Goal: Task Accomplishment & Management: Manage account settings

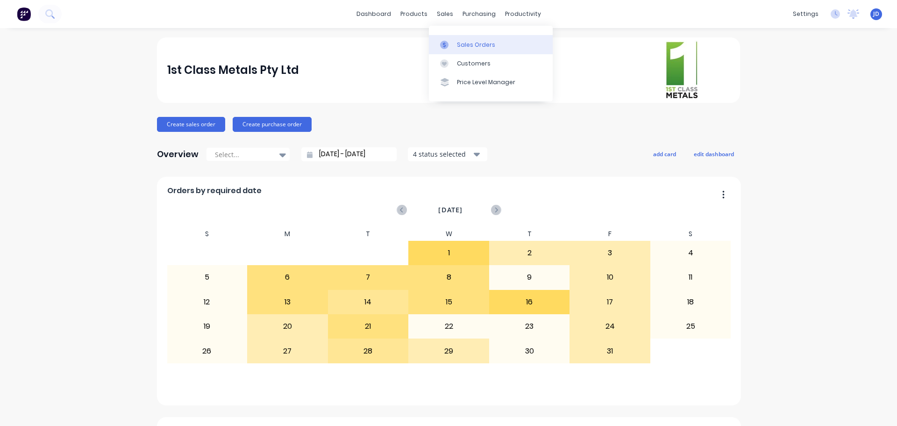
click at [449, 49] on div at bounding box center [447, 45] width 14 height 8
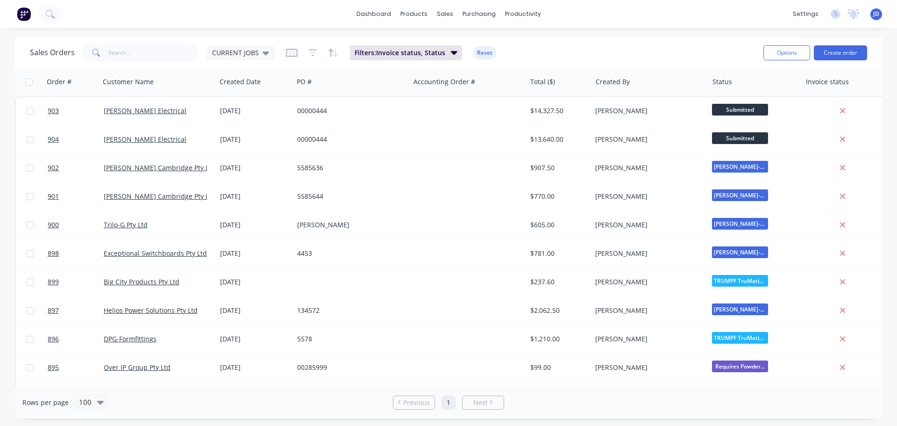
click at [154, 64] on div "Sales Orders CURRENT JOBS Filters: Invoice status, Status Reset Options Create …" at bounding box center [448, 52] width 867 height 30
drag, startPoint x: 157, startPoint y: 54, endPoint x: 158, endPoint y: 48, distance: 6.6
click at [158, 54] on input "text" at bounding box center [153, 52] width 91 height 19
type input "ebet"
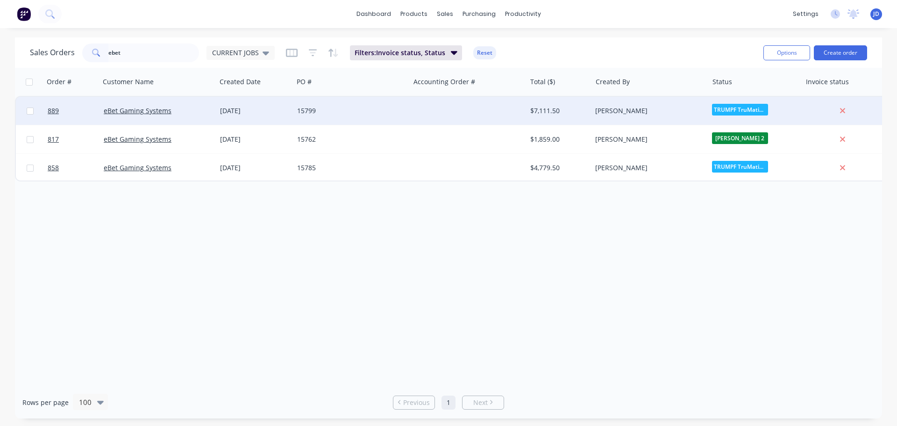
click at [461, 116] on div at bounding box center [468, 111] width 116 height 28
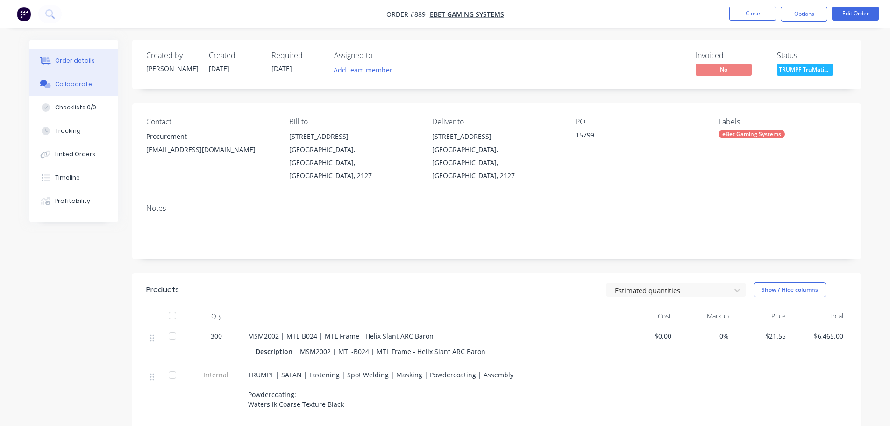
click at [89, 81] on button "Collaborate" at bounding box center [73, 83] width 89 height 23
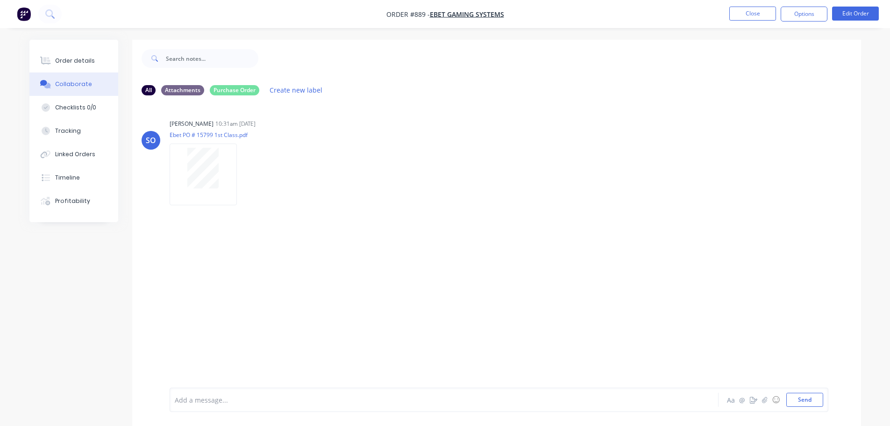
click at [123, 116] on div "Order details Collaborate Checklists 0/0 Tracking Linked Orders Timeline Profit…" at bounding box center [80, 131] width 103 height 182
click at [89, 107] on div "Checklists 0/0" at bounding box center [75, 107] width 41 height 8
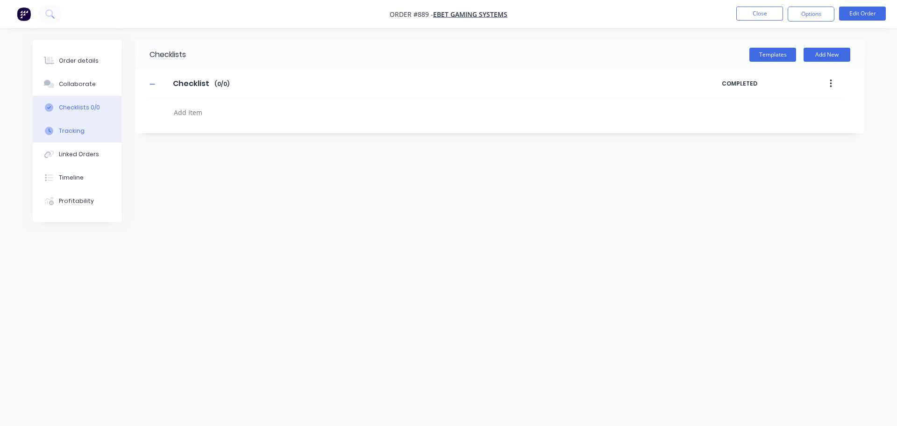
click at [95, 124] on button "Tracking" at bounding box center [77, 130] width 89 height 23
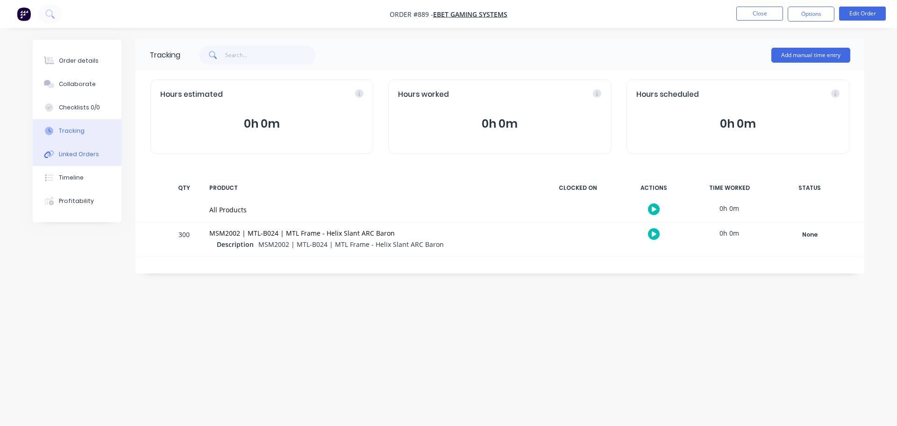
click at [87, 155] on div "Linked Orders" at bounding box center [79, 154] width 40 height 8
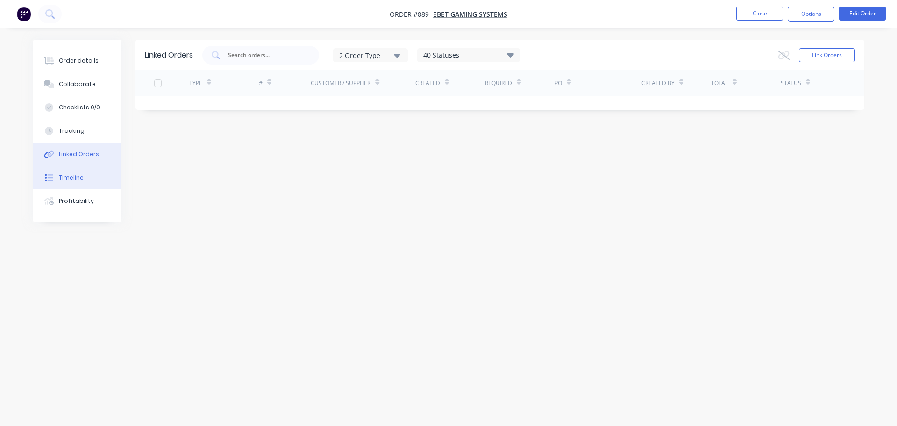
click at [89, 179] on button "Timeline" at bounding box center [77, 177] width 89 height 23
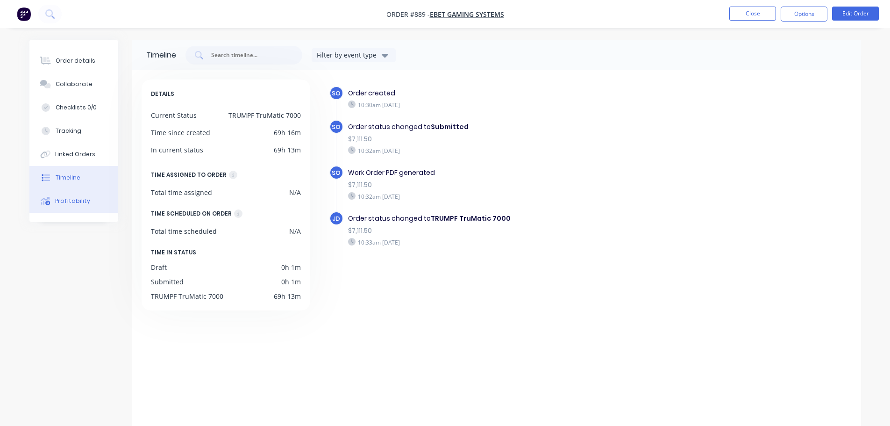
click at [89, 208] on button "Profitability" at bounding box center [73, 200] width 89 height 23
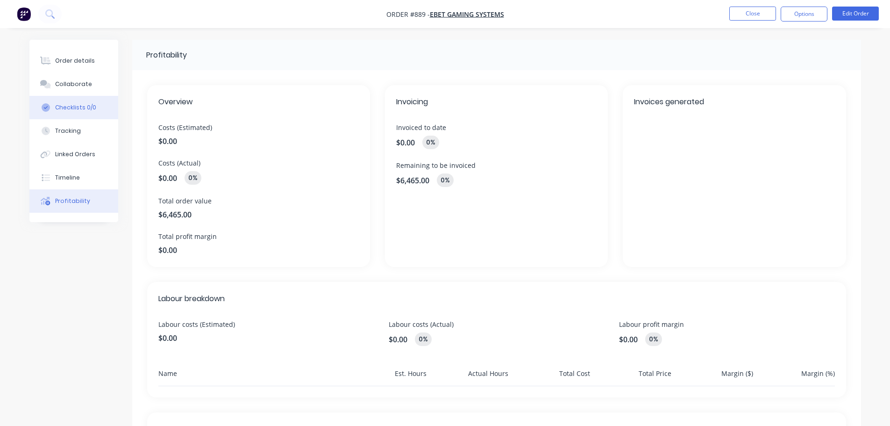
click at [77, 96] on button "Checklists 0/0" at bounding box center [73, 107] width 89 height 23
type textarea "x"
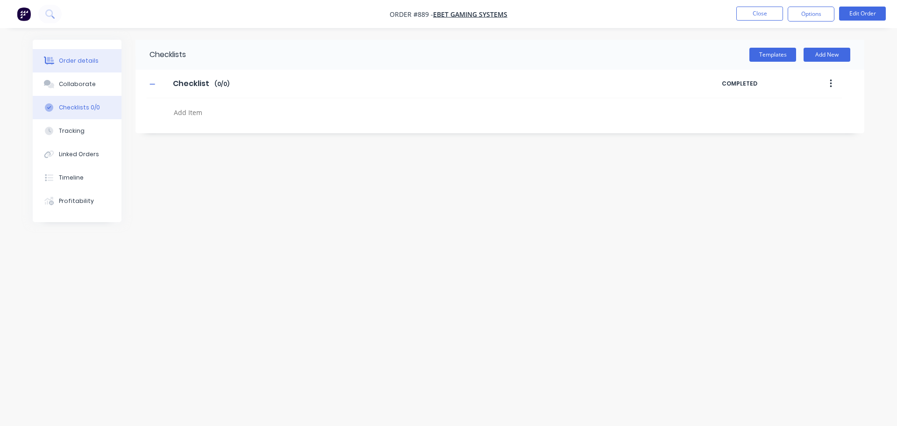
click at [82, 67] on button "Order details" at bounding box center [77, 60] width 89 height 23
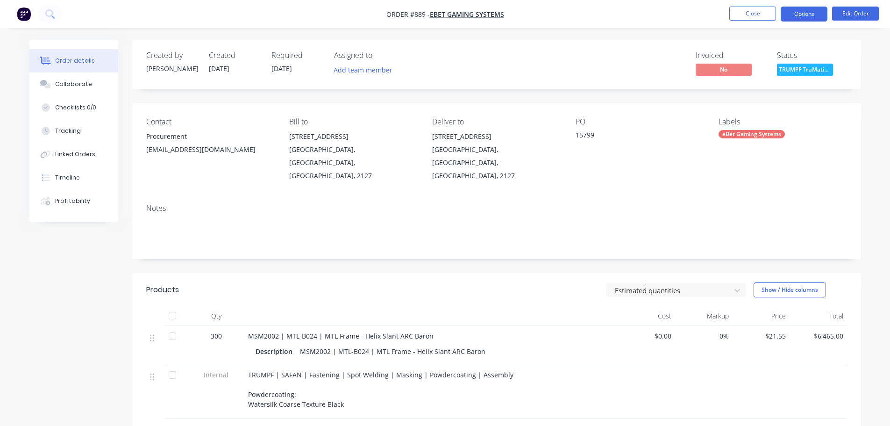
click at [801, 14] on button "Options" at bounding box center [804, 14] width 47 height 15
click at [170, 143] on div "[EMAIL_ADDRESS][DOMAIN_NAME]" at bounding box center [210, 149] width 128 height 13
drag, startPoint x: 780, startPoint y: 23, endPoint x: 790, endPoint y: 20, distance: 10.9
click at [780, 23] on nav "Order #889 - eBet Gaming Systems Close Options Edit Order" at bounding box center [445, 14] width 890 height 28
click at [796, 15] on button "Options" at bounding box center [804, 14] width 47 height 15
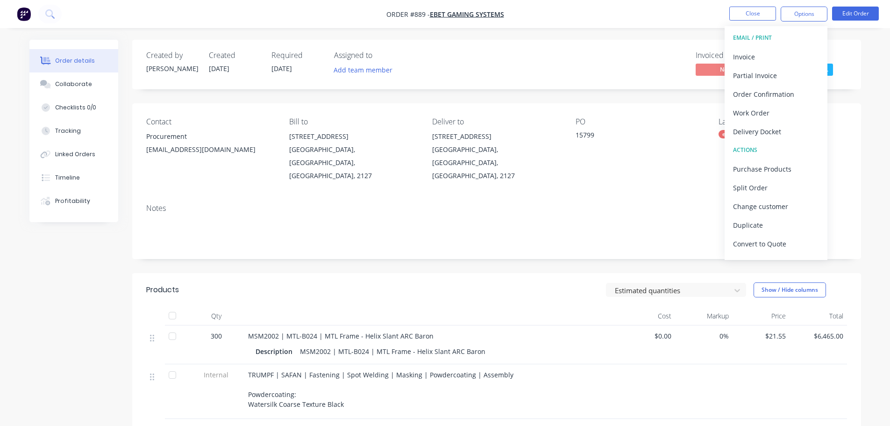
click at [601, 201] on div "Notes" at bounding box center [496, 227] width 729 height 63
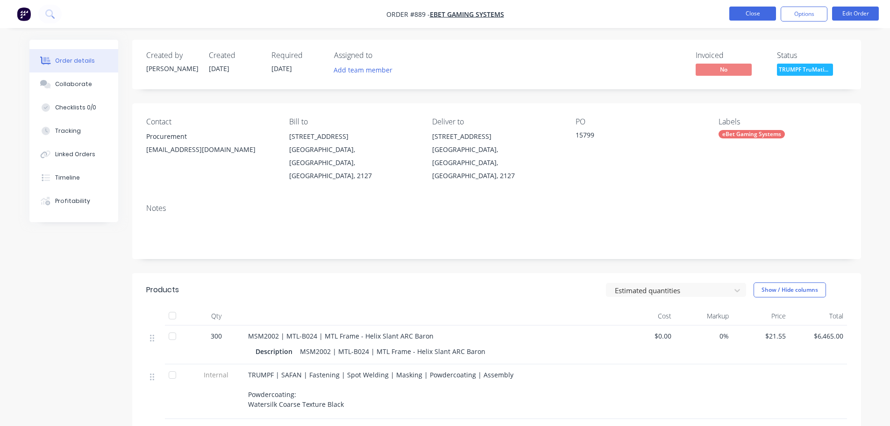
click at [760, 11] on button "Close" at bounding box center [753, 14] width 47 height 14
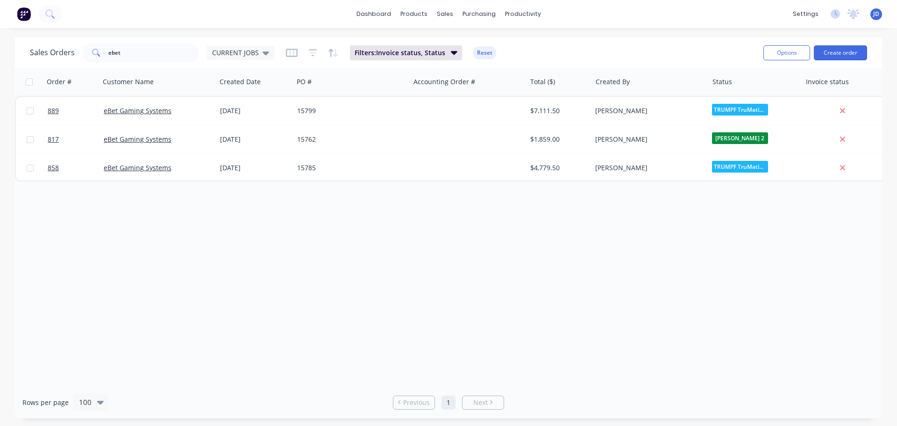
click at [325, 304] on div "Order # Customer Name Created Date PO # Accounting Order # Total ($) Created By…" at bounding box center [448, 227] width 867 height 318
click at [781, 49] on button "Options" at bounding box center [787, 52] width 47 height 15
drag, startPoint x: 250, startPoint y: 290, endPoint x: 250, endPoint y: 271, distance: 19.2
click at [250, 290] on div "Order # Customer Name Created Date PO # Accounting Order # Total ($) Created By…" at bounding box center [448, 227] width 867 height 318
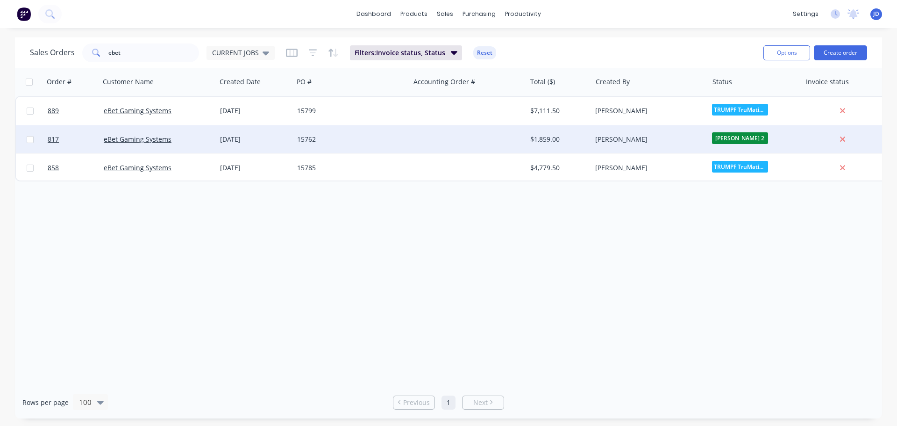
click at [232, 148] on div "[DATE]" at bounding box center [254, 139] width 77 height 28
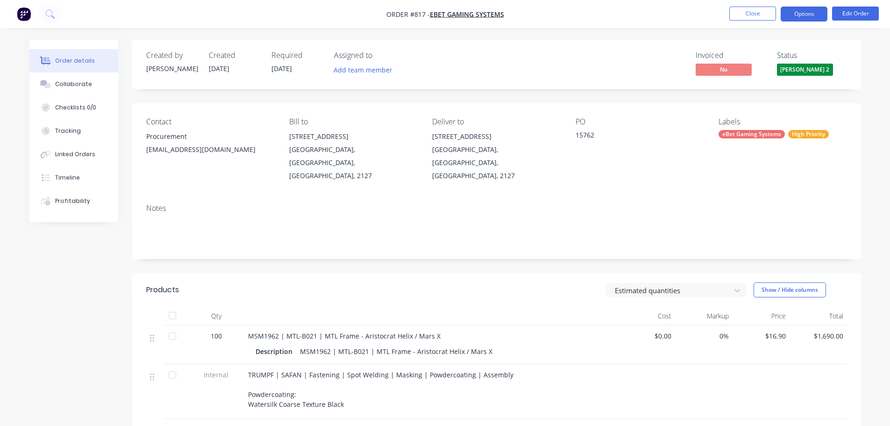
click at [823, 12] on button "Options" at bounding box center [804, 14] width 47 height 15
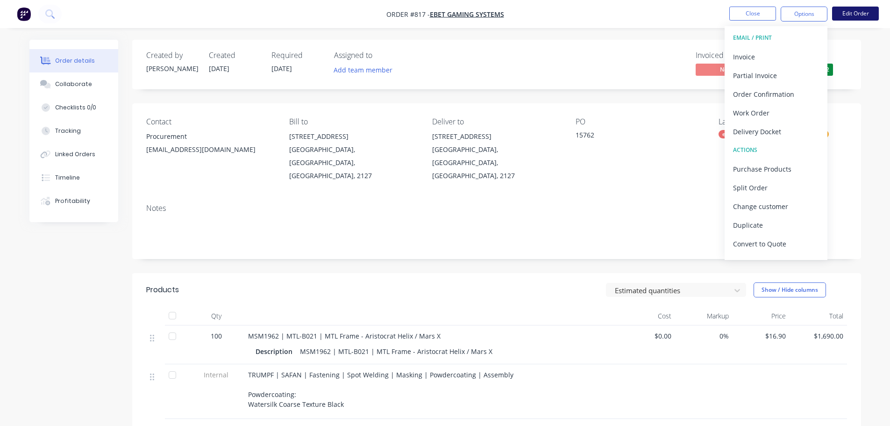
click at [850, 15] on button "Edit Order" at bounding box center [855, 14] width 47 height 14
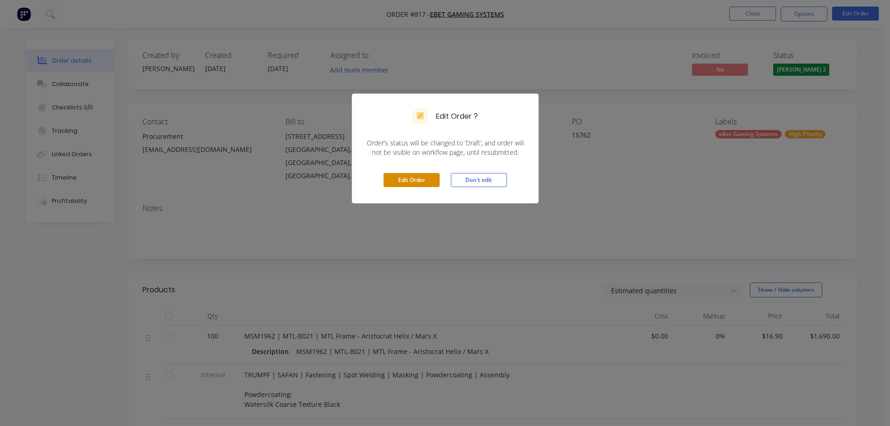
click at [418, 180] on button "Edit Order" at bounding box center [412, 180] width 56 height 14
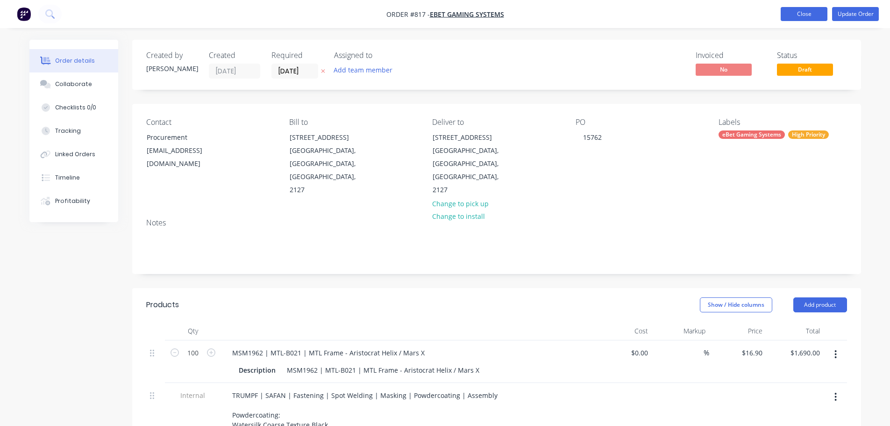
click at [800, 10] on button "Close" at bounding box center [804, 14] width 47 height 14
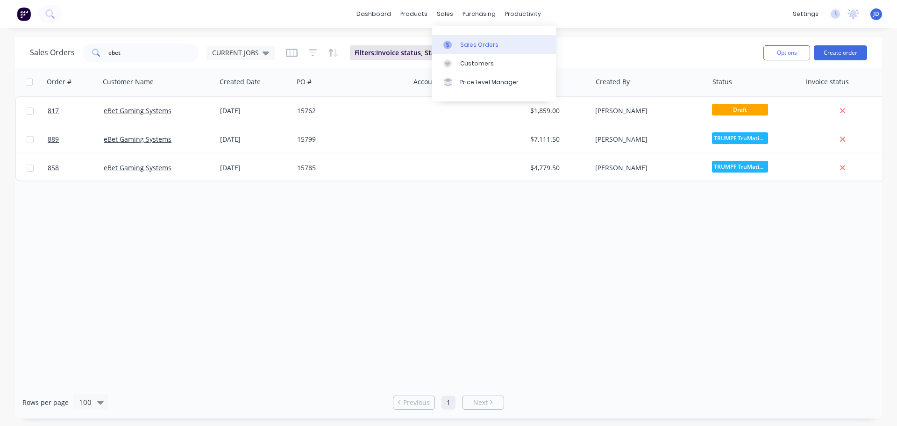
click at [452, 44] on div at bounding box center [451, 45] width 14 height 8
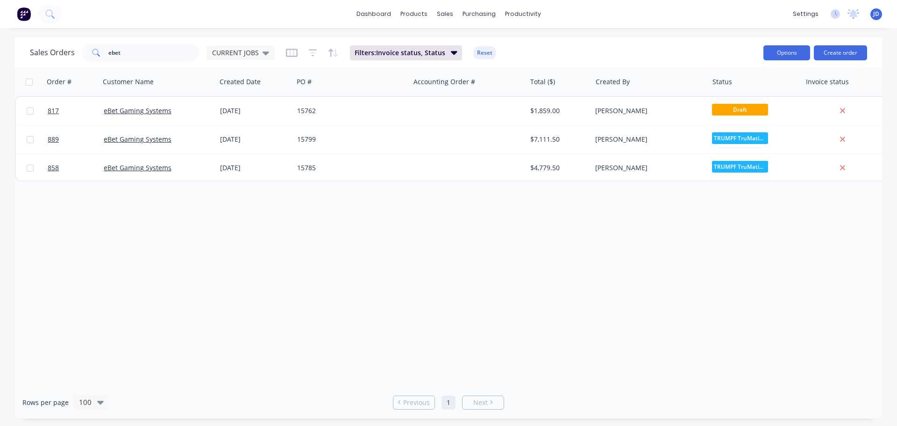
click at [806, 50] on button "Options" at bounding box center [787, 52] width 47 height 15
click at [674, 301] on div "Order # Customer Name Created Date PO # Accounting Order # Total ($) Created By…" at bounding box center [448, 227] width 867 height 318
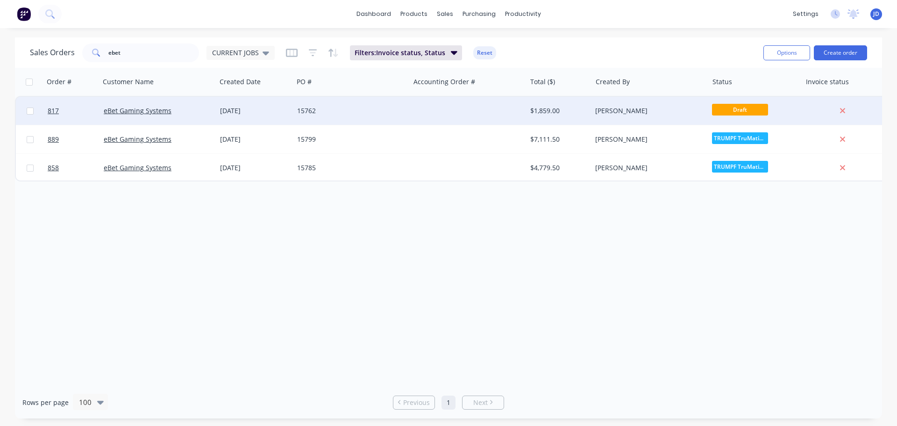
click at [739, 100] on div "Draft" at bounding box center [755, 111] width 93 height 28
click at [744, 108] on div at bounding box center [755, 111] width 93 height 28
click at [646, 107] on div "[PERSON_NAME]" at bounding box center [647, 110] width 104 height 9
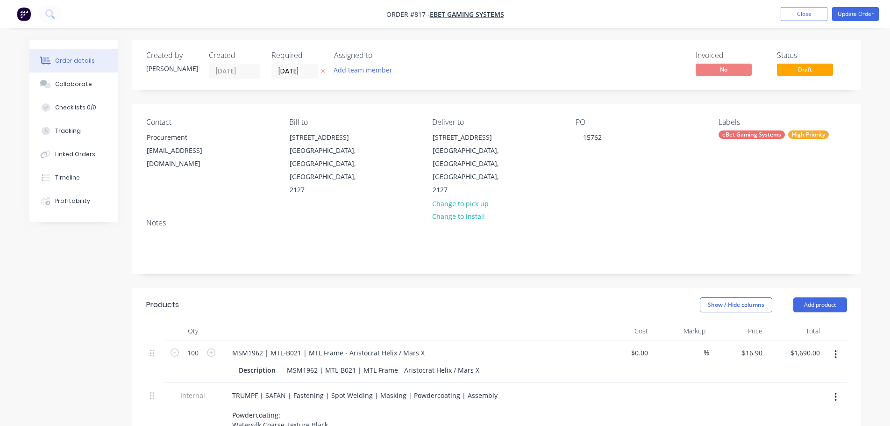
click at [810, 71] on span "Draft" at bounding box center [805, 70] width 56 height 12
click at [822, 64] on span "Draft" at bounding box center [805, 70] width 56 height 12
click at [865, 6] on nav "Order #817 - eBet Gaming Systems Add product Close Update Order" at bounding box center [445, 14] width 890 height 28
click at [864, 11] on button "Update Order" at bounding box center [855, 14] width 47 height 14
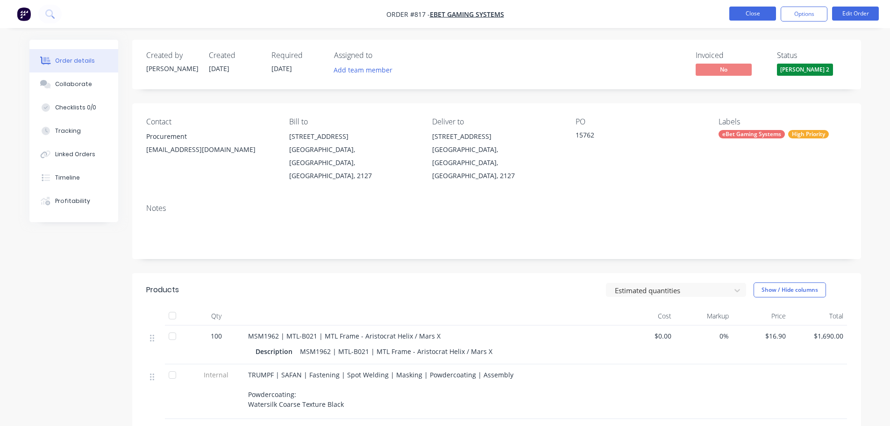
click at [755, 14] on button "Close" at bounding box center [753, 14] width 47 height 14
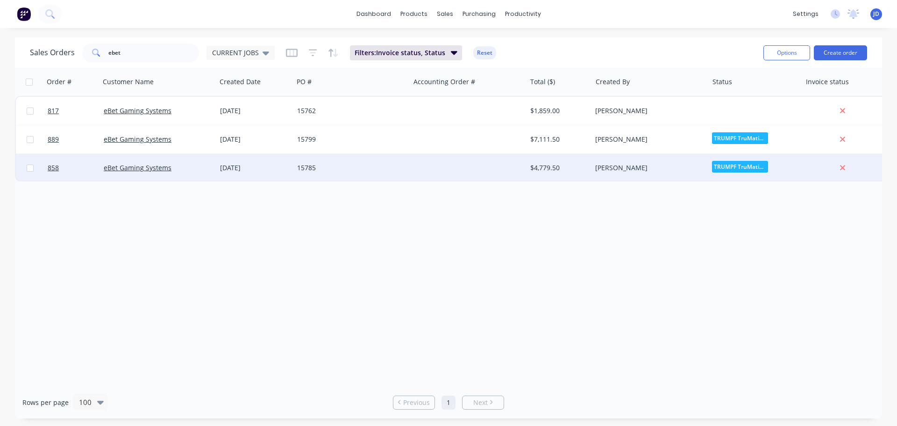
click at [520, 164] on div at bounding box center [468, 168] width 116 height 28
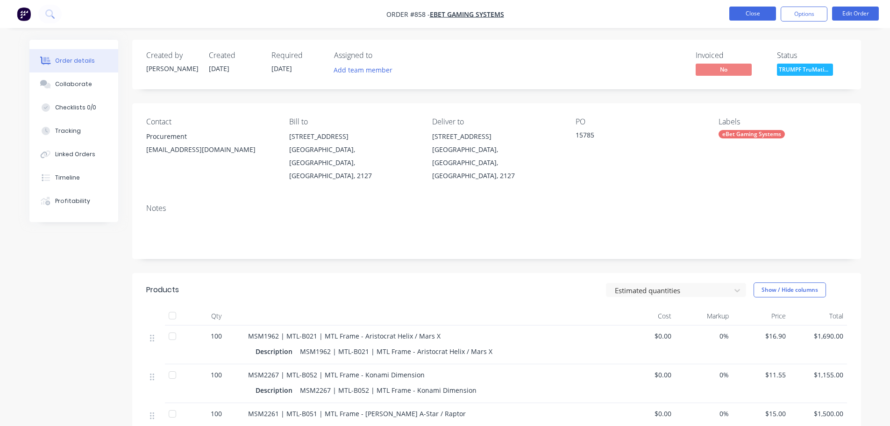
click at [772, 13] on button "Close" at bounding box center [753, 14] width 47 height 14
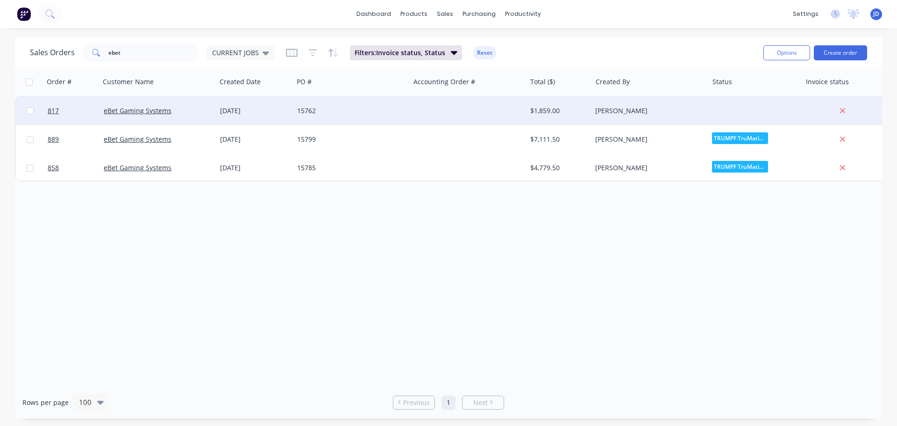
click at [731, 107] on div at bounding box center [755, 111] width 93 height 28
click at [579, 109] on div "$1,859.00" at bounding box center [557, 110] width 55 height 9
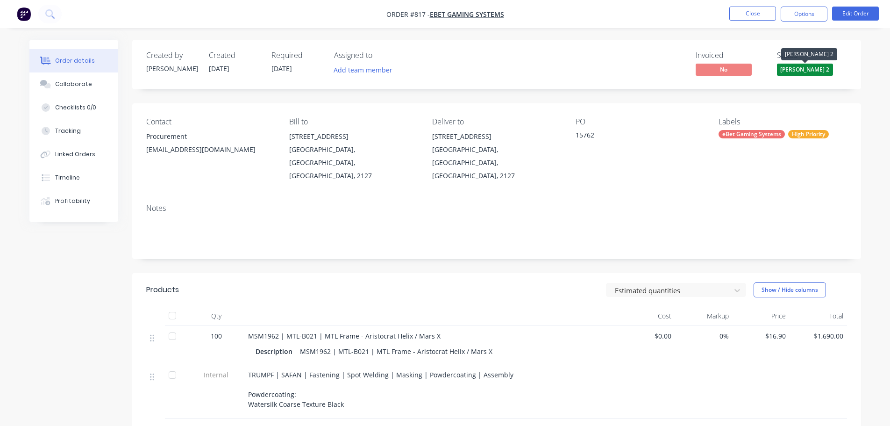
click at [821, 71] on span "[PERSON_NAME] 2" at bounding box center [805, 70] width 56 height 12
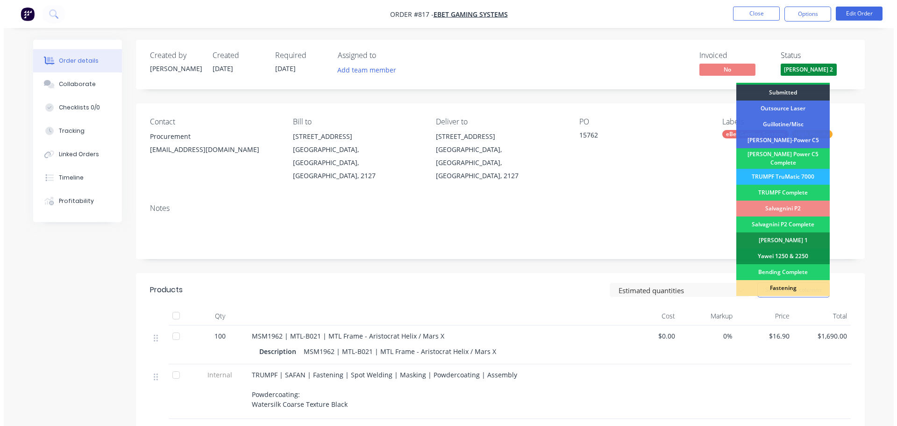
scroll to position [140, 0]
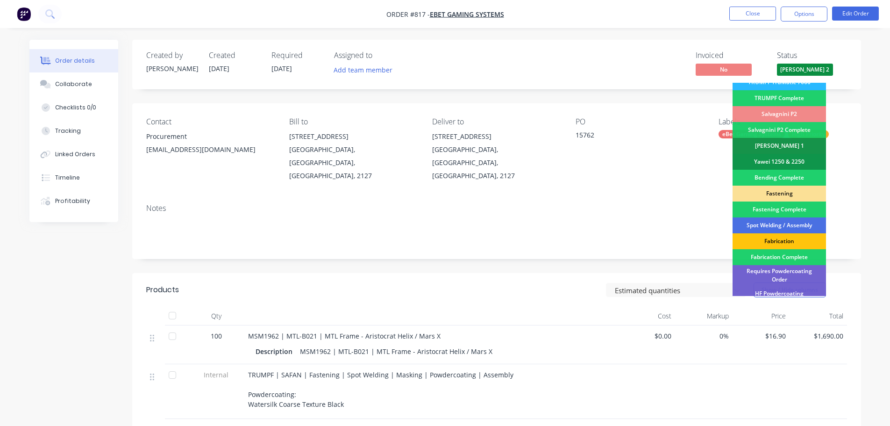
click at [616, 196] on div "Notes" at bounding box center [496, 227] width 729 height 63
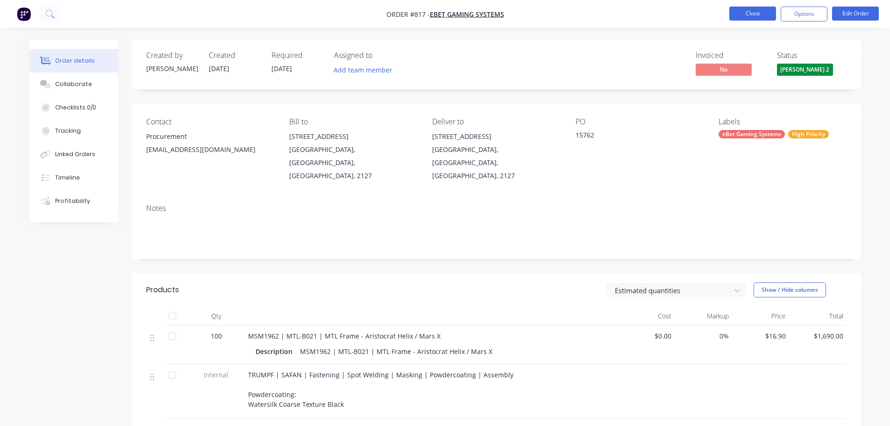
click at [765, 12] on button "Close" at bounding box center [753, 14] width 47 height 14
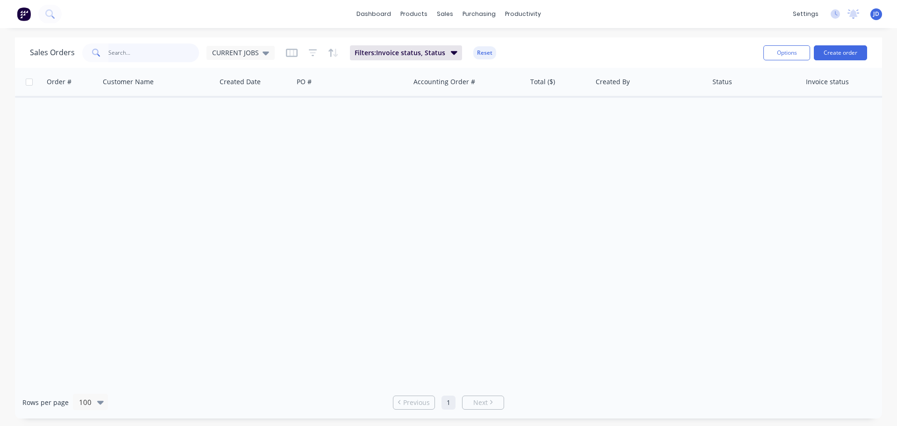
click at [142, 50] on input "text" at bounding box center [153, 52] width 91 height 19
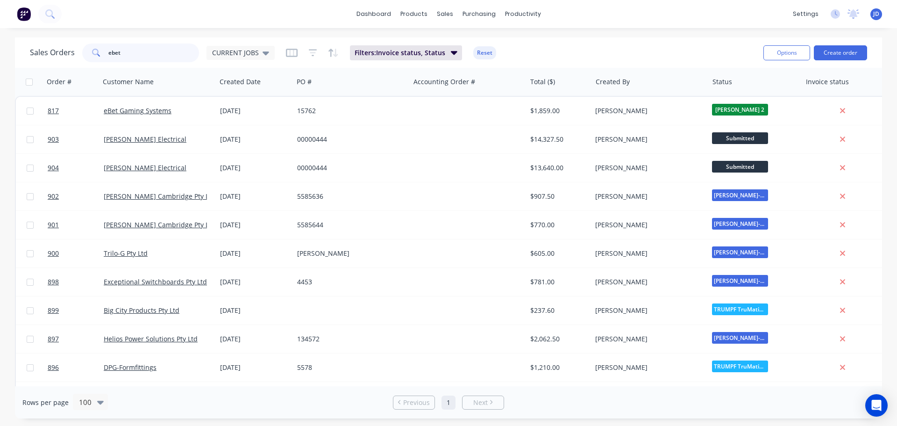
type input "ebet"
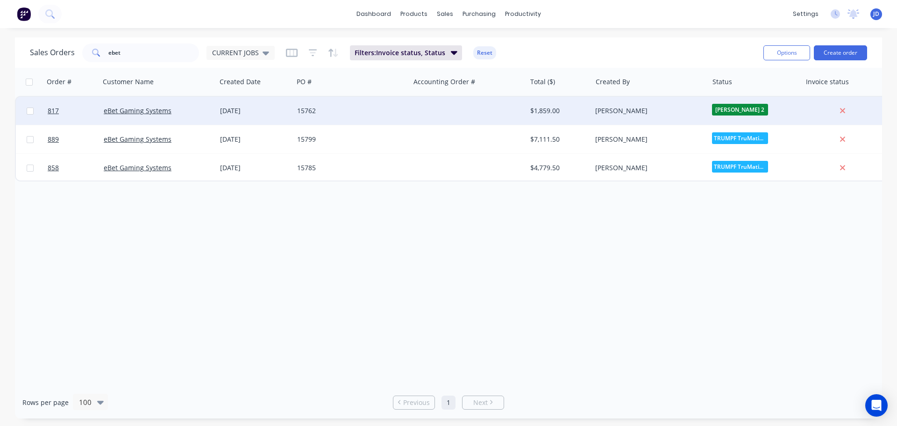
click at [337, 110] on div "15762" at bounding box center [349, 110] width 104 height 9
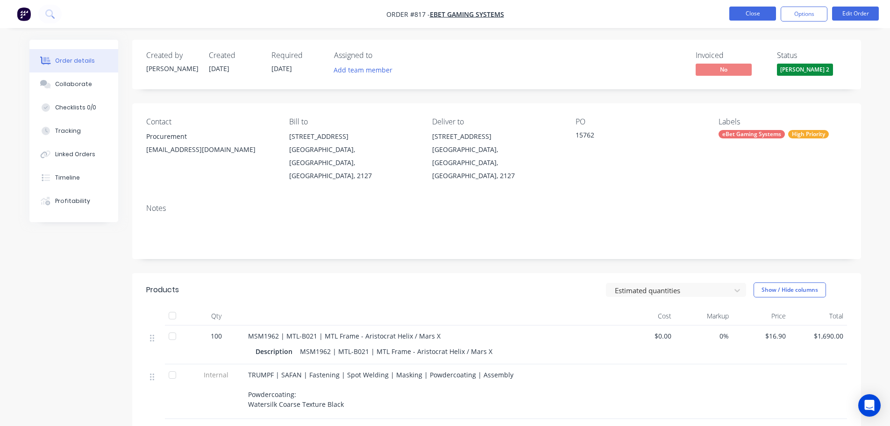
click at [744, 14] on button "Close" at bounding box center [753, 14] width 47 height 14
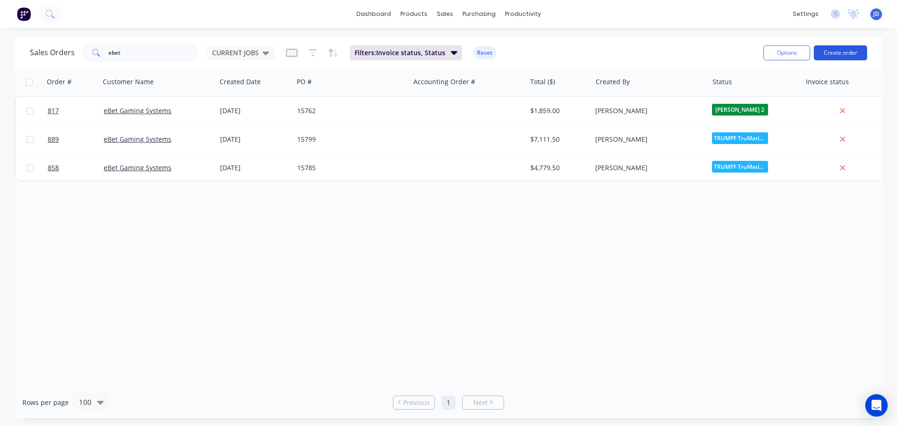
click at [845, 59] on button "Create order" at bounding box center [840, 52] width 53 height 15
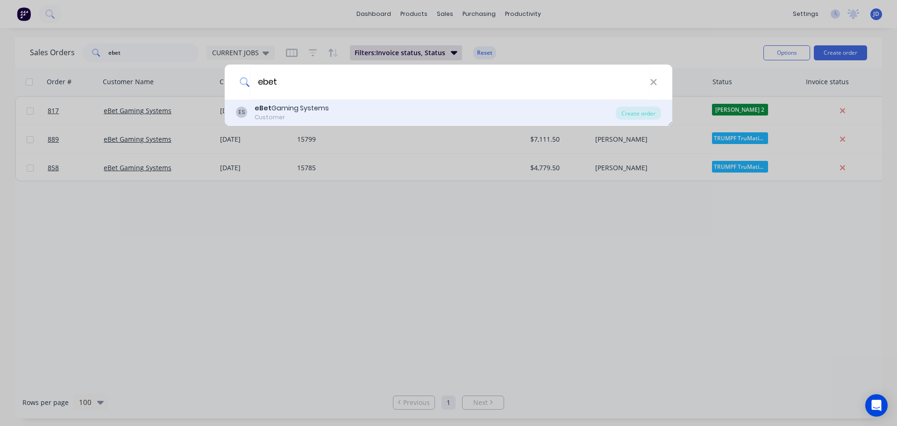
type input "ebet"
click at [327, 111] on div "ES eBet Gaming Systems Customer" at bounding box center [426, 112] width 380 height 18
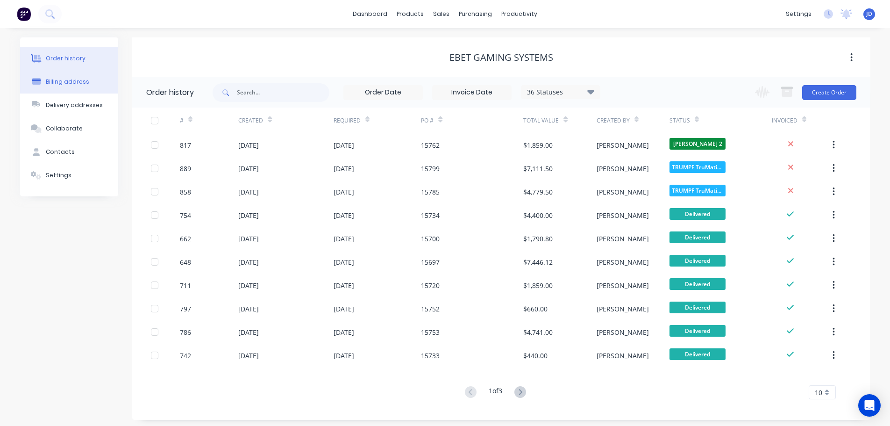
click at [85, 86] on button "Billing address" at bounding box center [69, 81] width 98 height 23
select select "AU"
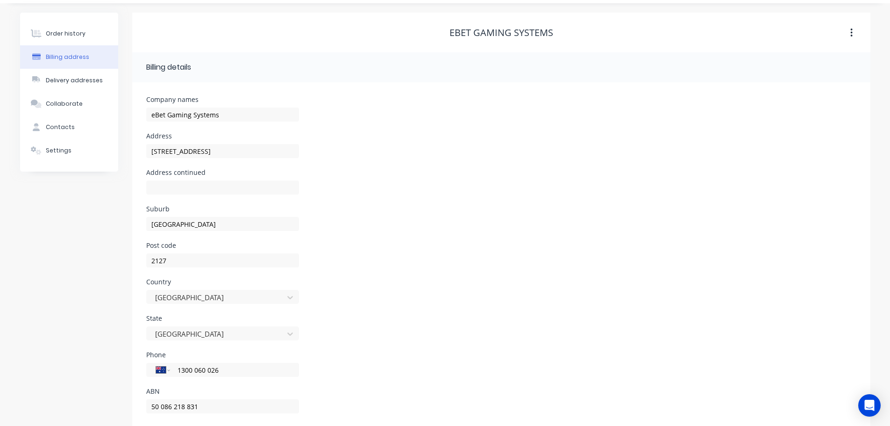
scroll to position [42, 0]
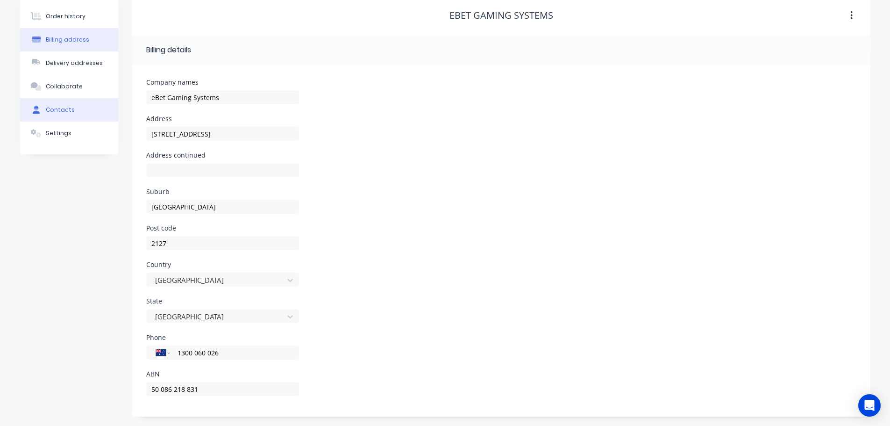
click at [65, 111] on div "Contacts" at bounding box center [60, 110] width 29 height 8
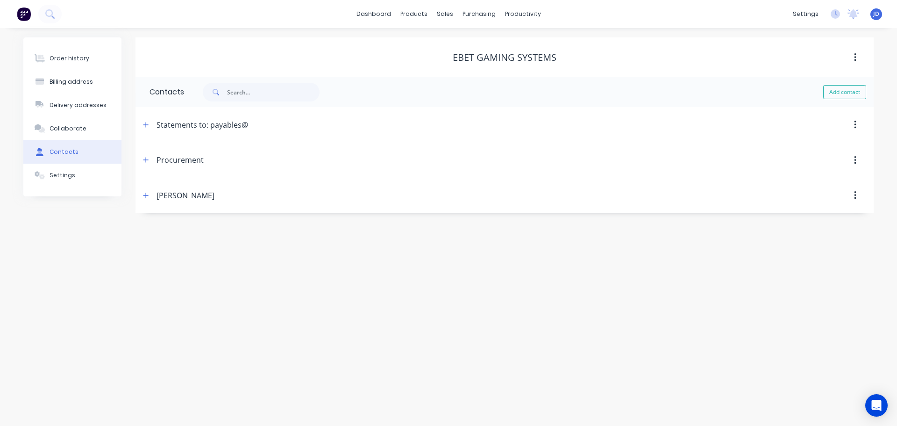
click at [248, 162] on div "Procurement" at bounding box center [415, 160] width 551 height 17
click at [857, 162] on button "button" at bounding box center [856, 160] width 22 height 17
click at [856, 160] on icon "button" at bounding box center [855, 160] width 2 height 8
click at [854, 128] on icon "button" at bounding box center [855, 125] width 2 height 10
click at [854, 127] on icon "button" at bounding box center [855, 125] width 2 height 10
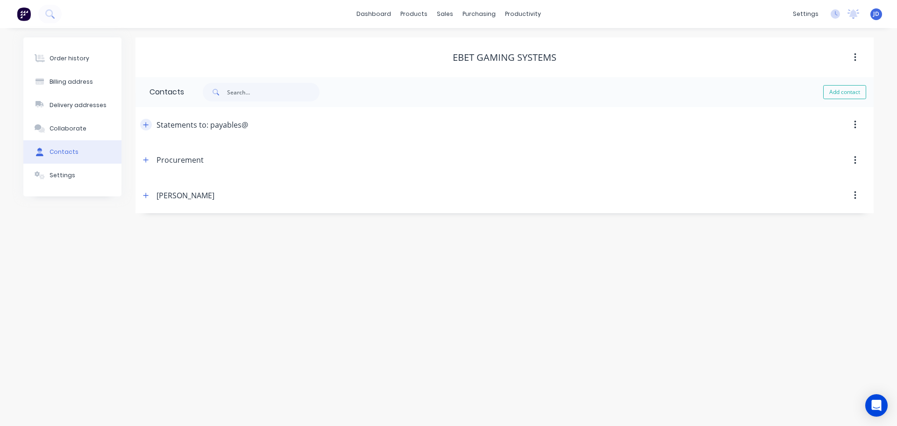
click at [147, 126] on icon "button" at bounding box center [146, 125] width 6 height 7
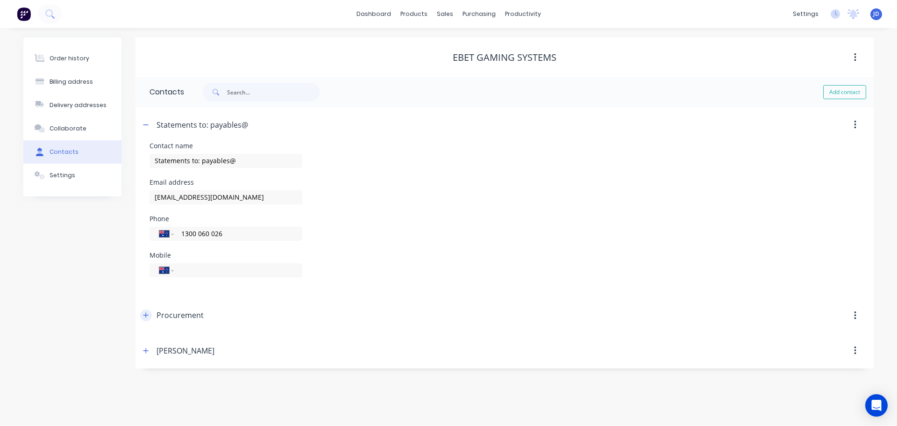
click at [145, 317] on icon "button" at bounding box center [146, 315] width 6 height 7
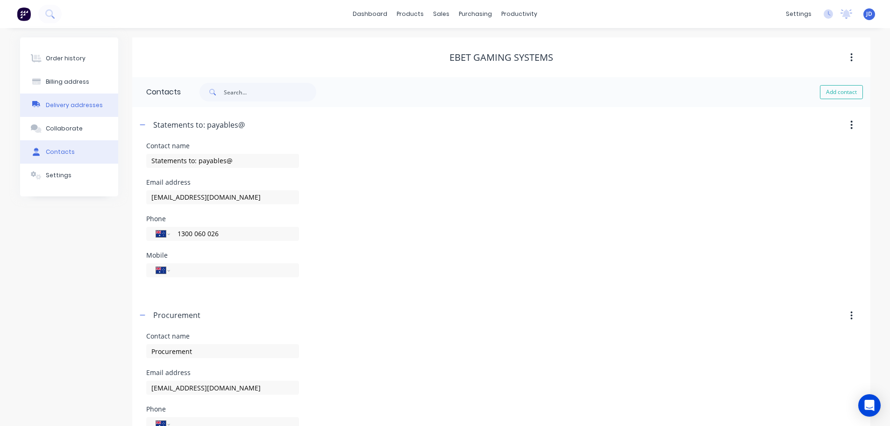
click at [93, 115] on button "Delivery addresses" at bounding box center [69, 104] width 98 height 23
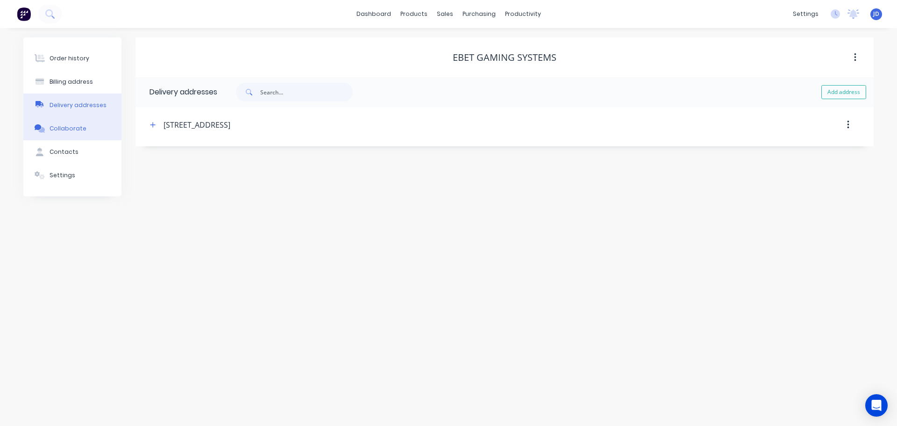
click at [84, 129] on button "Collaborate" at bounding box center [72, 128] width 98 height 23
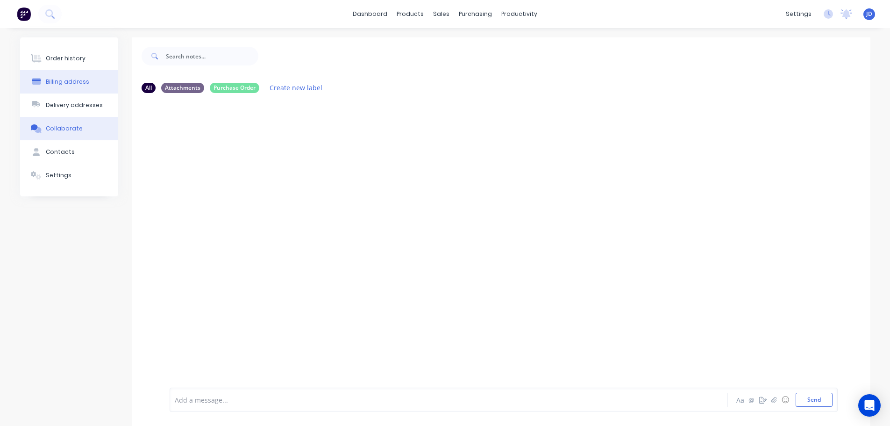
click at [92, 91] on button "Billing address" at bounding box center [69, 81] width 98 height 23
select select "AU"
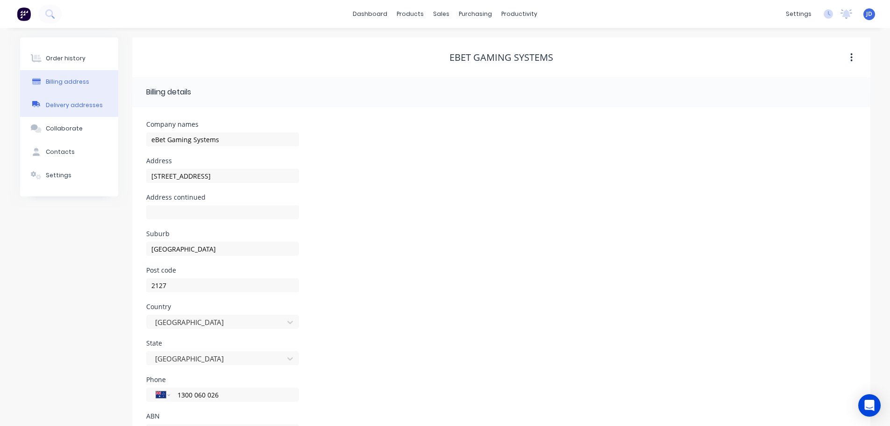
click at [66, 110] on button "Delivery addresses" at bounding box center [69, 104] width 98 height 23
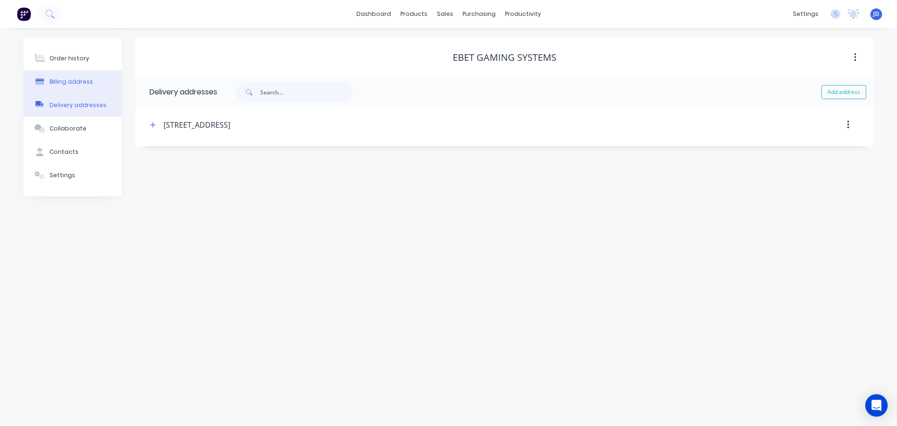
click at [63, 72] on button "Billing address" at bounding box center [72, 81] width 98 height 23
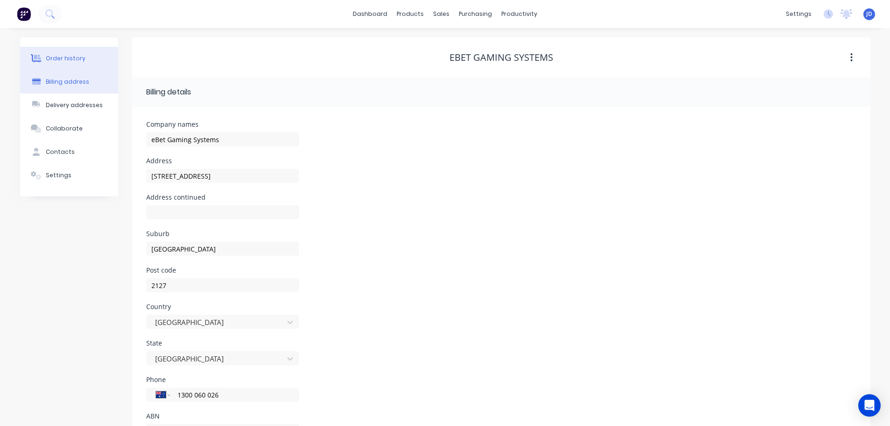
click at [63, 53] on button "Order history" at bounding box center [69, 58] width 98 height 23
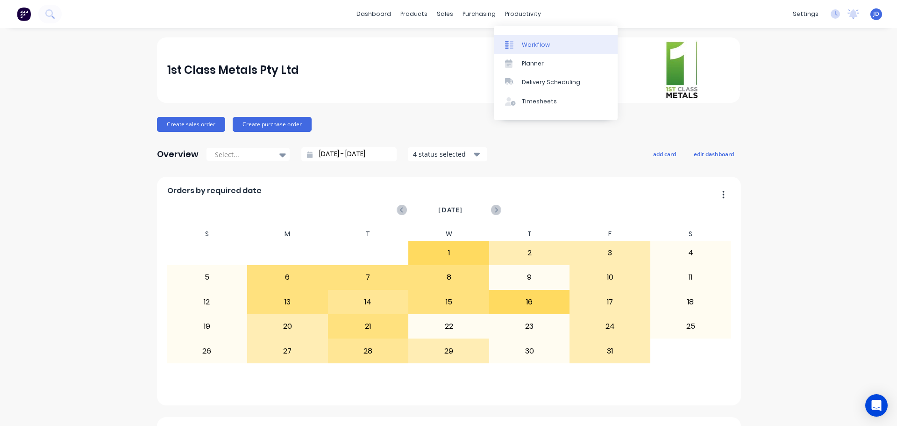
click at [527, 43] on div "Workflow" at bounding box center [536, 45] width 28 height 8
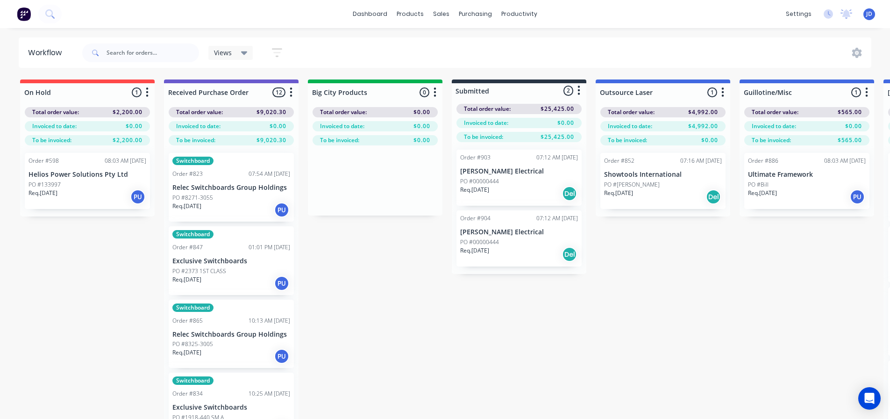
click at [523, 195] on div "Req. [DATE] Del" at bounding box center [519, 194] width 118 height 16
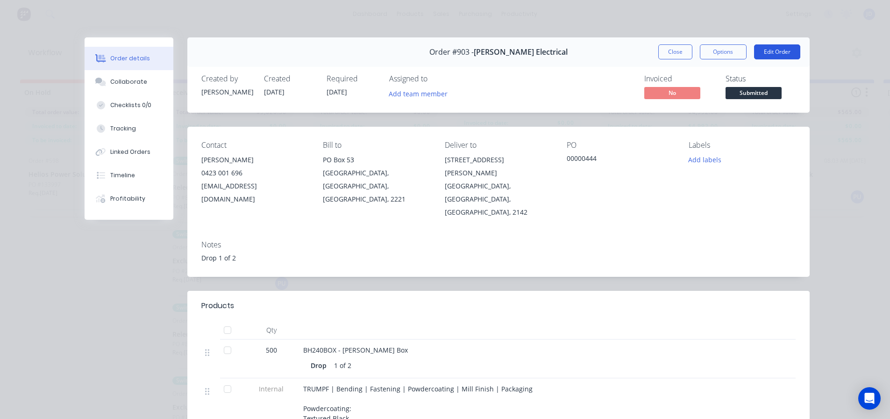
click at [769, 59] on button "Edit Order" at bounding box center [777, 51] width 46 height 15
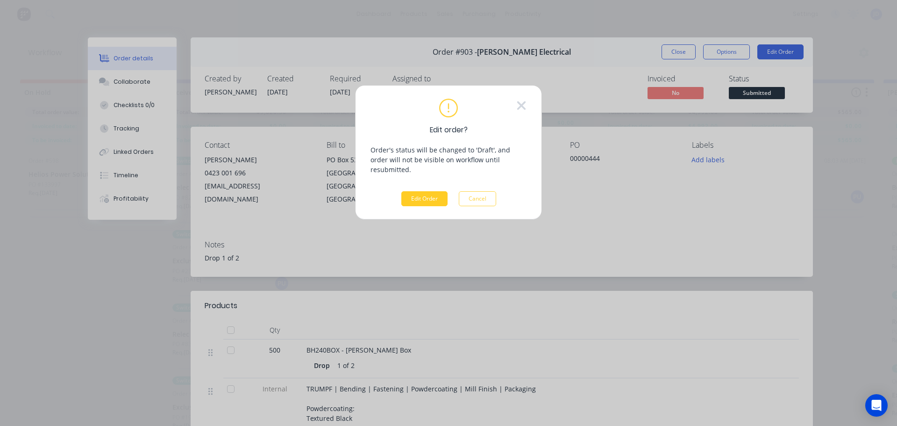
click at [422, 191] on button "Edit Order" at bounding box center [424, 198] width 46 height 15
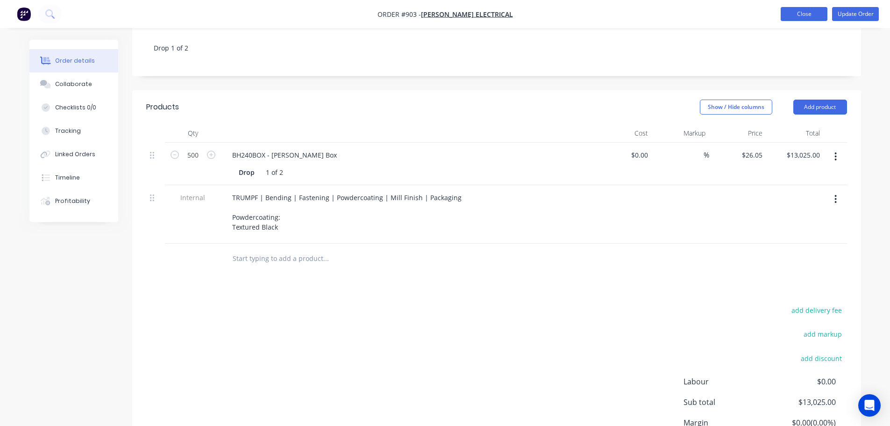
scroll to position [131, 0]
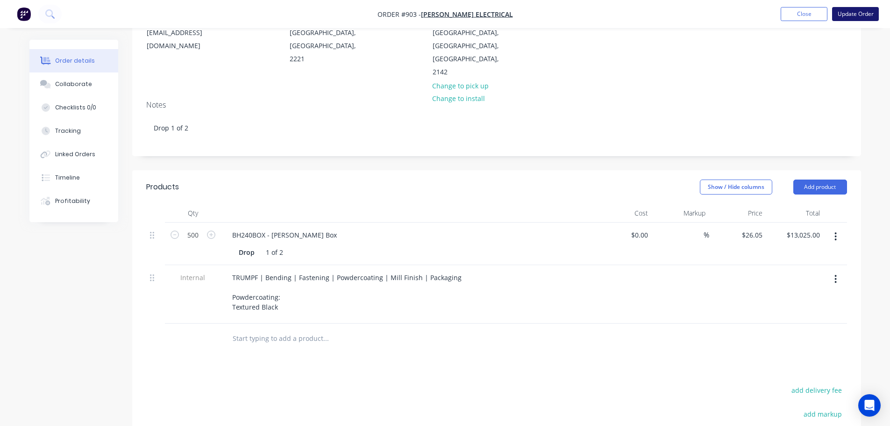
click at [856, 17] on button "Update Order" at bounding box center [855, 14] width 47 height 14
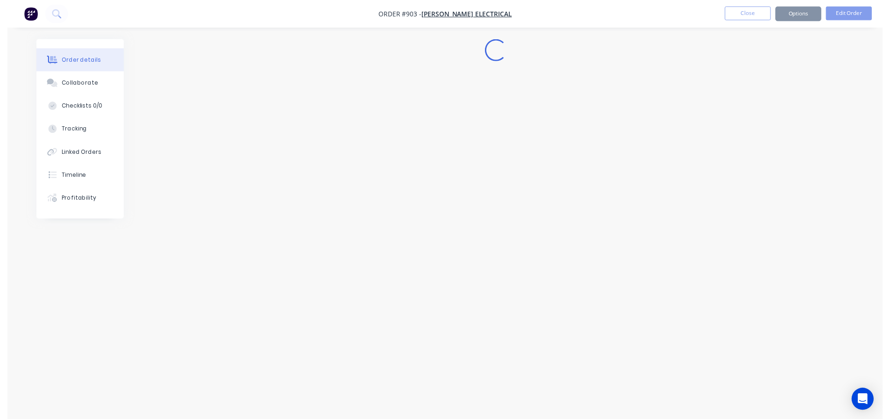
scroll to position [0, 0]
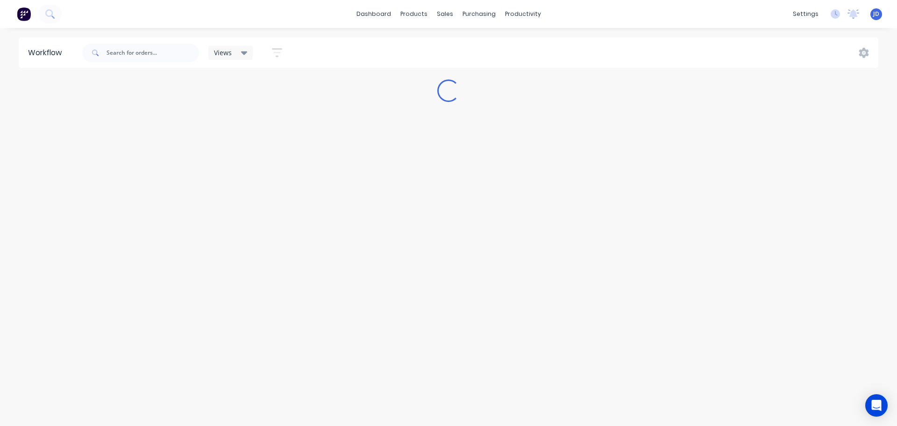
drag, startPoint x: 621, startPoint y: 53, endPoint x: 781, endPoint y: 50, distance: 159.4
click at [624, 55] on div "Views Save new view None (Default) edit Pat's edit Shane's View edit Show/Hide …" at bounding box center [479, 53] width 799 height 28
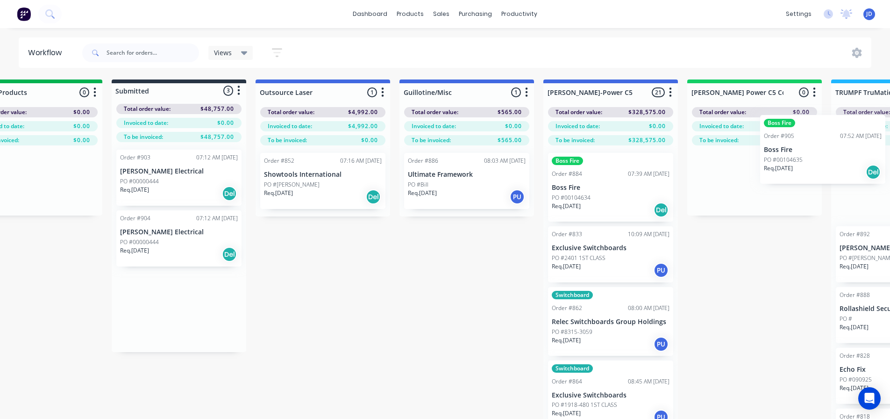
scroll to position [0, 460]
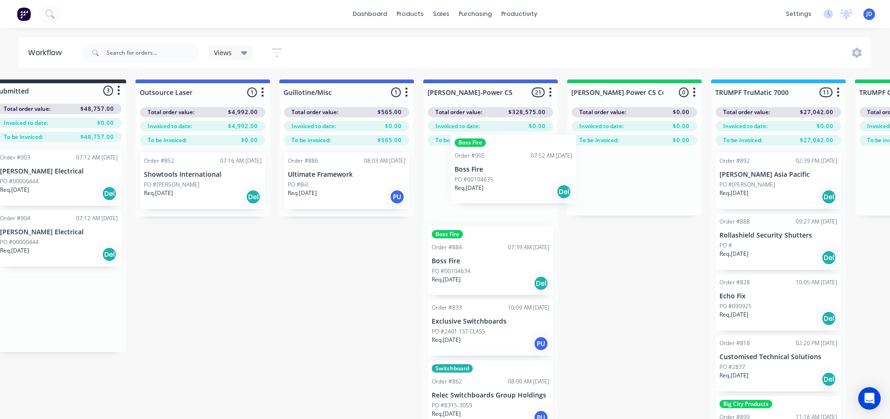
drag, startPoint x: 524, startPoint y: 194, endPoint x: 378, endPoint y: 172, distance: 148.4
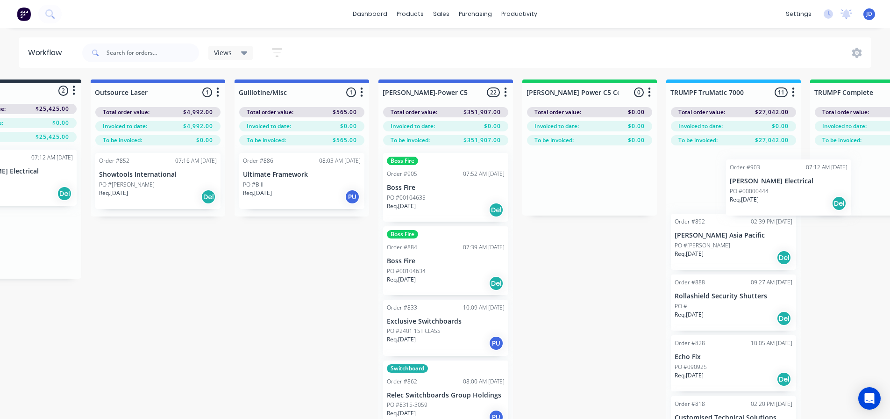
drag, startPoint x: 127, startPoint y: 172, endPoint x: 602, endPoint y: 178, distance: 474.9
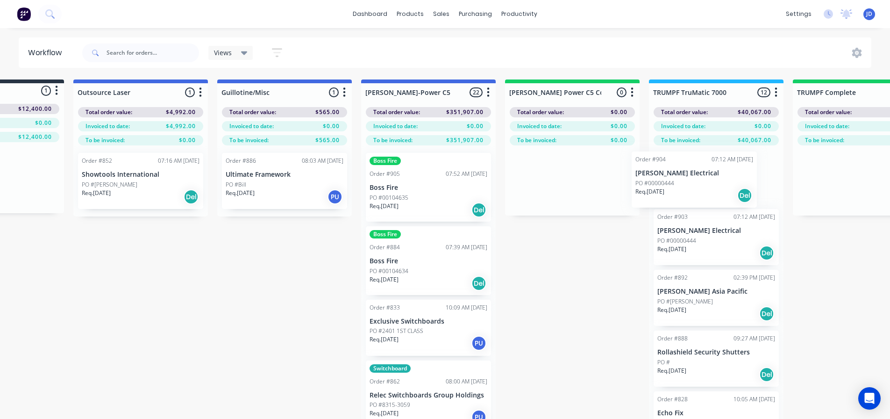
drag, startPoint x: 49, startPoint y: 186, endPoint x: 743, endPoint y: 187, distance: 694.1
click at [738, 191] on div "Order #903 07:12 AM 02/10/25 Brian Hogan Electrical PO #00000444 Req. 29/10/25 …" at bounding box center [716, 298] width 135 height 307
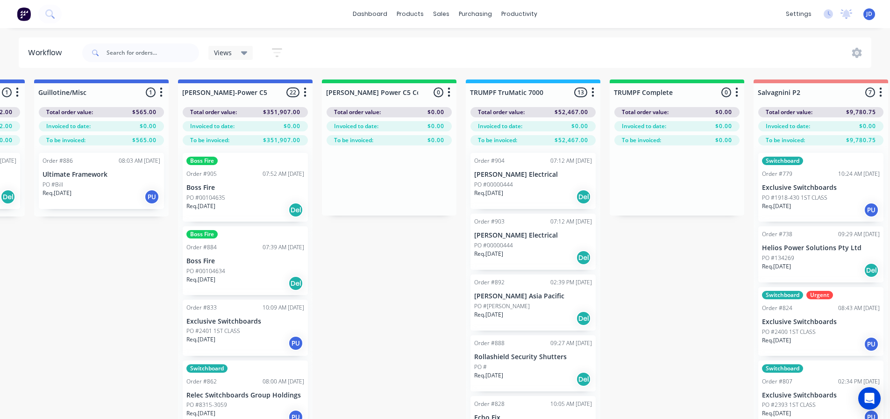
drag, startPoint x: 566, startPoint y: 305, endPoint x: 645, endPoint y: 282, distance: 81.3
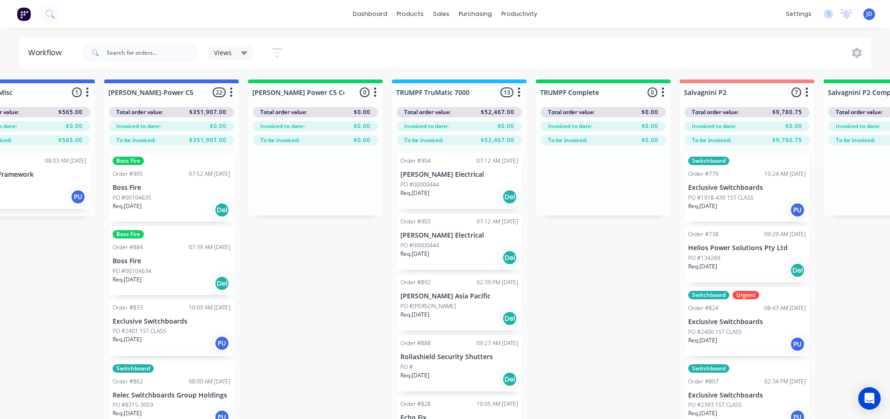
drag, startPoint x: 638, startPoint y: 278, endPoint x: 696, endPoint y: 253, distance: 63.9
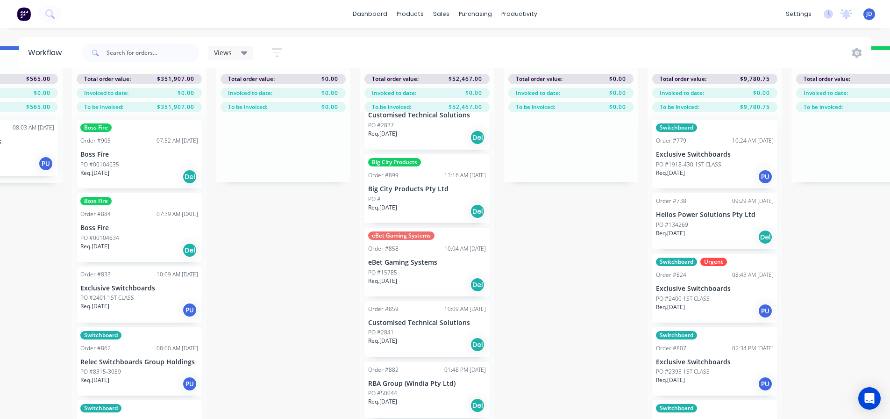
scroll to position [244, 0]
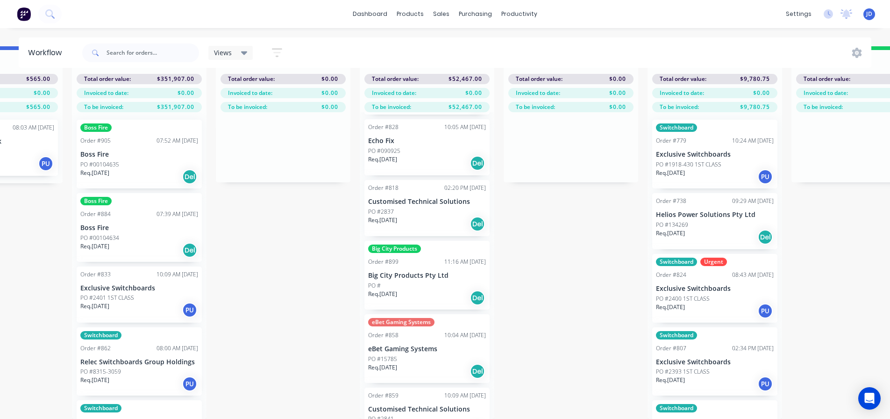
click at [395, 163] on div "Req. 07/10/25 Del" at bounding box center [427, 163] width 118 height 16
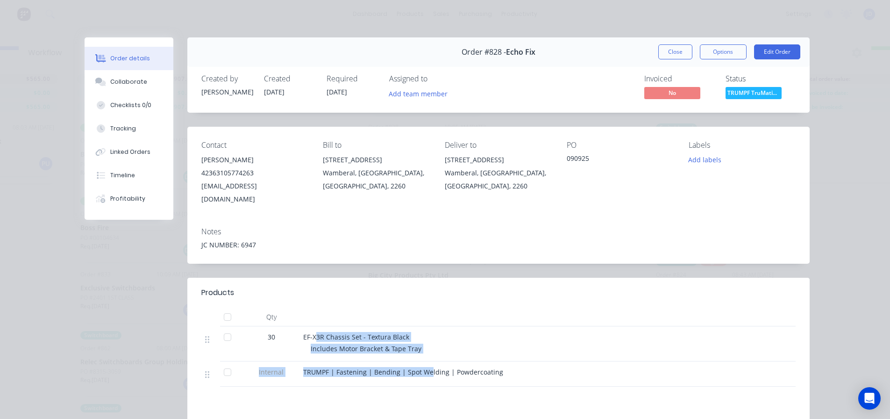
drag, startPoint x: 410, startPoint y: 345, endPoint x: 491, endPoint y: 356, distance: 81.5
click at [314, 326] on div "30 EF-X3R Chassis Set - Textura Black Includes Motor Bracket & Tape Tray Intern…" at bounding box center [498, 356] width 595 height 60
click at [611, 344] on div "Includes Motor Bracket & Tape Tray" at bounding box center [490, 349] width 359 height 10
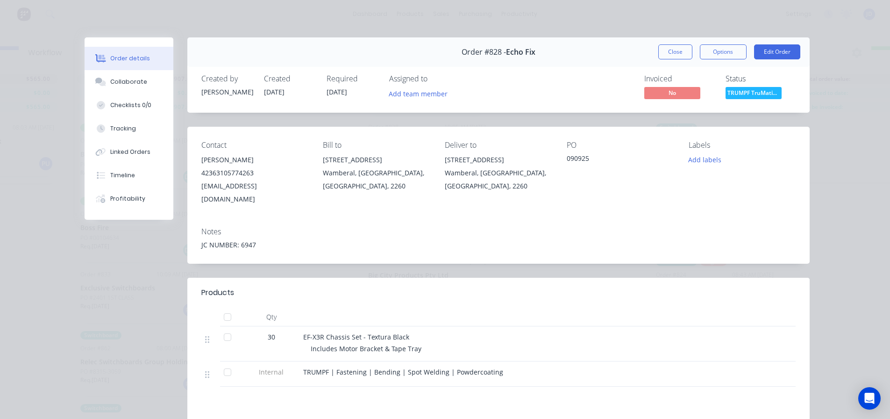
click at [457, 367] on span "TRUMPF | Fastening | Bending | Spot Welding | Powdercoating" at bounding box center [403, 371] width 200 height 9
click at [138, 85] on div "Collaborate" at bounding box center [128, 82] width 37 height 8
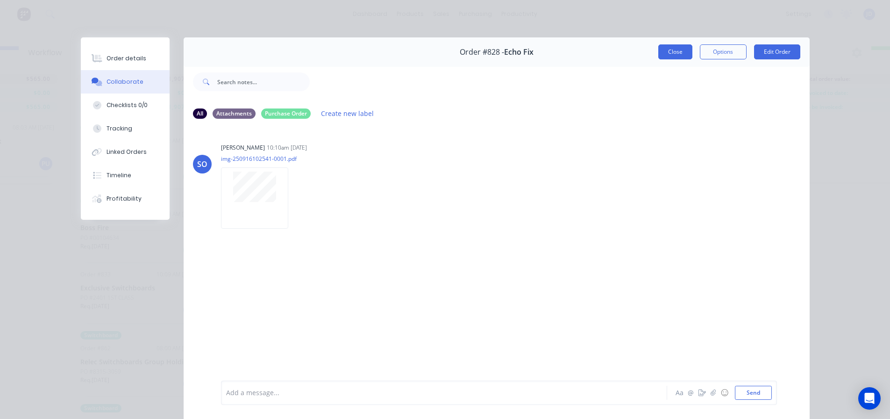
click at [666, 54] on button "Close" at bounding box center [676, 51] width 34 height 15
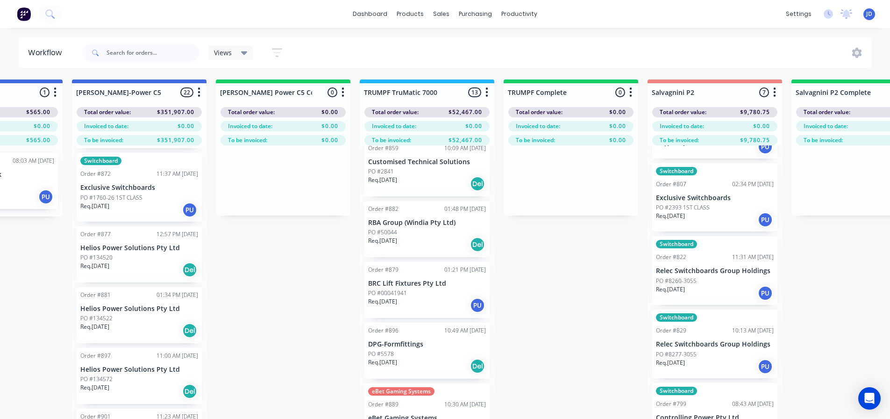
scroll to position [679, 0]
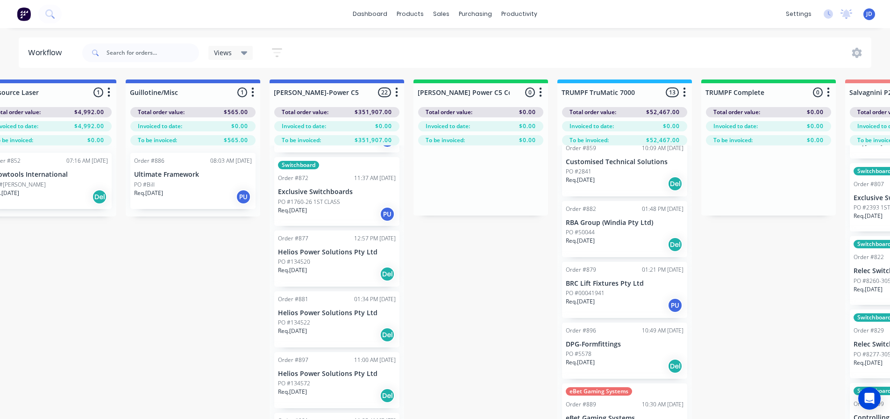
drag, startPoint x: 552, startPoint y: 305, endPoint x: 499, endPoint y: 301, distance: 53.9
